Goal: Entertainment & Leisure: Consume media (video, audio)

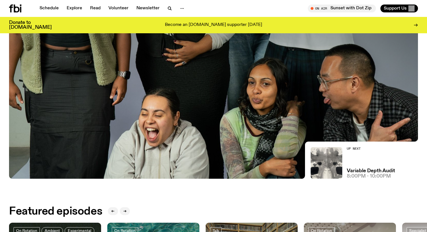
scroll to position [32, 0]
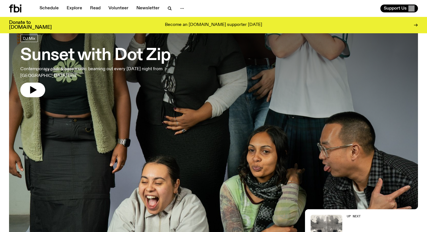
click at [125, 109] on div at bounding box center [213, 93] width 409 height 153
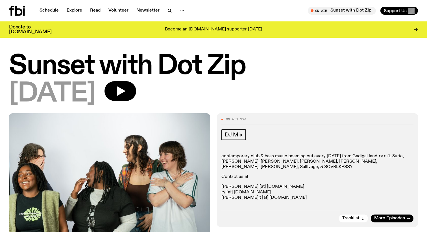
click at [89, 72] on h1 "Sunset with Dot Zip" at bounding box center [213, 66] width 409 height 25
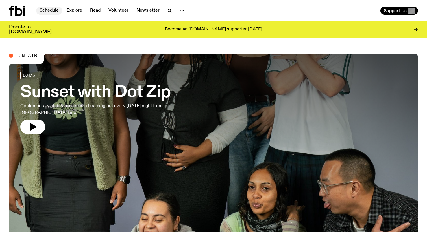
click at [41, 12] on link "Schedule" at bounding box center [49, 11] width 26 height 8
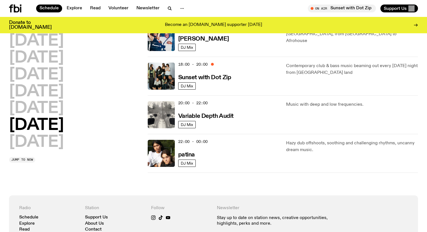
scroll to position [339, 0]
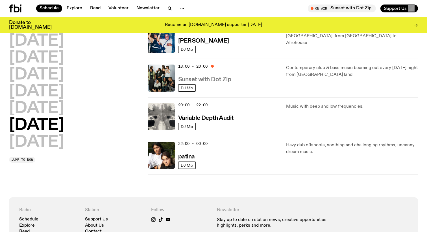
click at [217, 79] on h3 "Sunset with Dot Zip" at bounding box center [204, 80] width 53 height 6
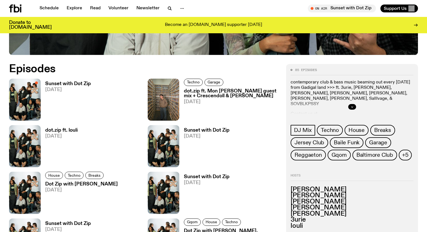
scroll to position [255, 0]
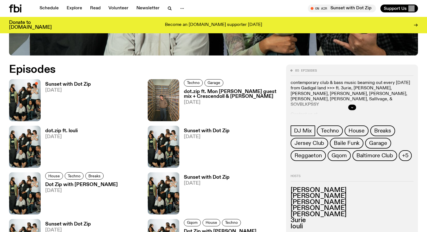
click at [77, 83] on h3 "Sunset with Dot Zip" at bounding box center [68, 84] width 46 height 5
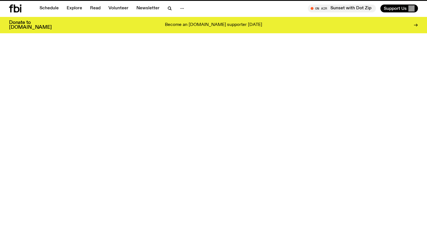
scroll to position [255, 0]
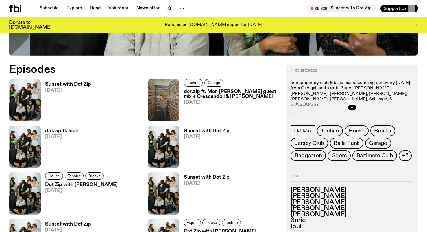
click at [209, 130] on h3 "Sunset with Dot Zip" at bounding box center [207, 131] width 46 height 5
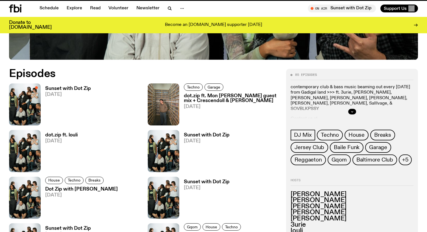
scroll to position [250, 0]
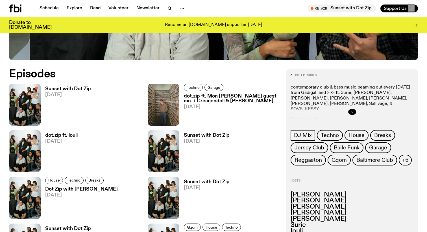
click at [56, 130] on div "dot.zip ft. louli [DATE]" at bounding box center [59, 151] width 37 height 42
click at [60, 134] on h3 "dot.zip ft. louli" at bounding box center [61, 135] width 32 height 5
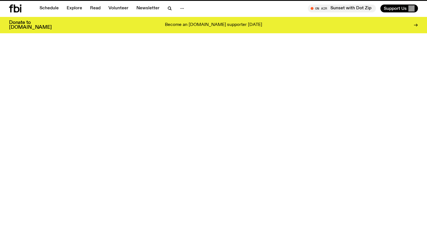
scroll to position [250, 0]
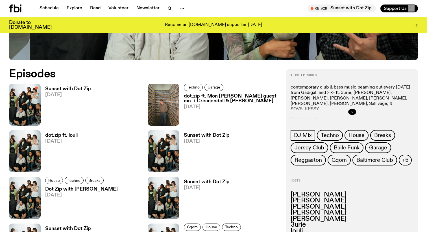
click at [215, 181] on h3 "Sunset with Dot Zip" at bounding box center [207, 182] width 46 height 5
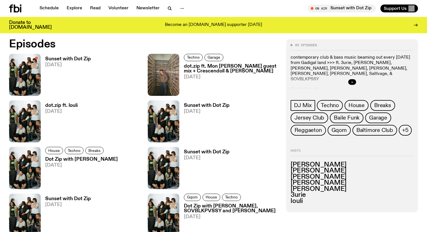
scroll to position [296, 0]
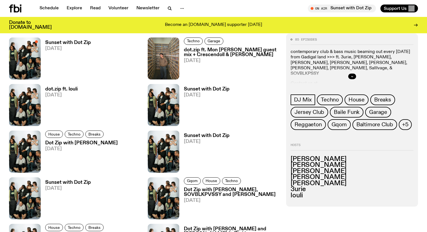
click at [83, 145] on h3 "Dot Zip with [PERSON_NAME]" at bounding box center [81, 143] width 73 height 5
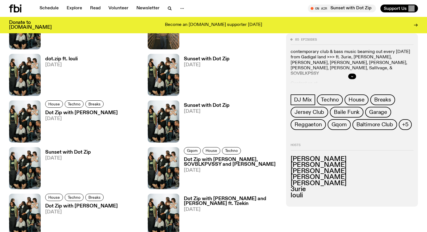
scroll to position [326, 0]
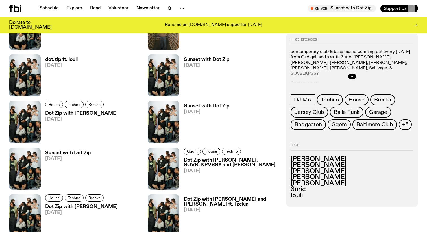
click at [81, 151] on h3 "Sunset with Dot Zip" at bounding box center [68, 153] width 46 height 5
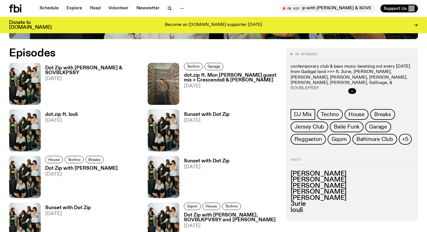
scroll to position [269, 0]
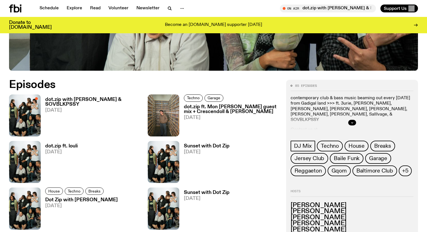
scroll to position [245, 0]
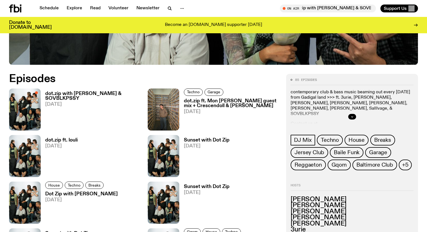
click at [102, 93] on h3 "dot.zip with rydeen & SOVBLKPSSY" at bounding box center [93, 96] width 96 height 10
